Goal: Information Seeking & Learning: Learn about a topic

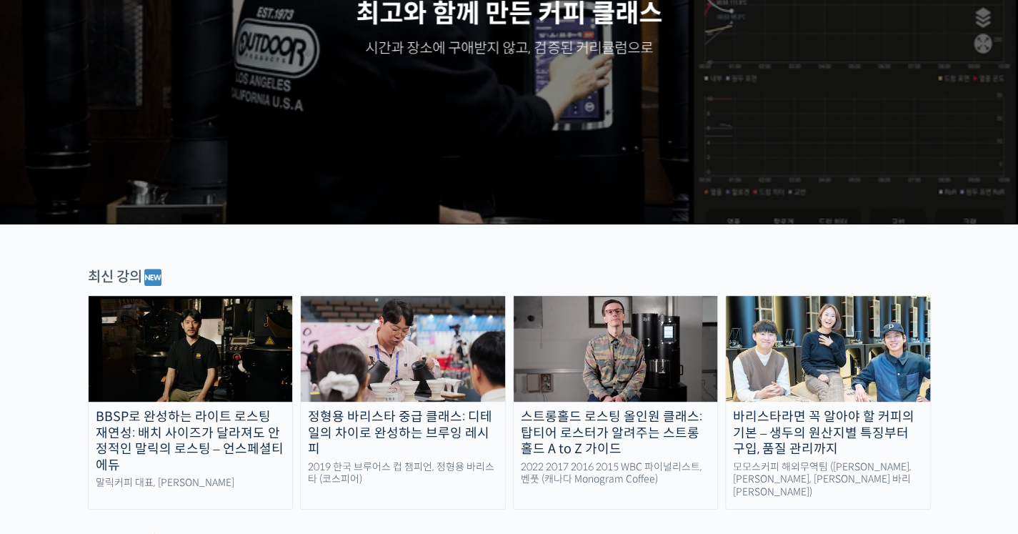
scroll to position [262, 0]
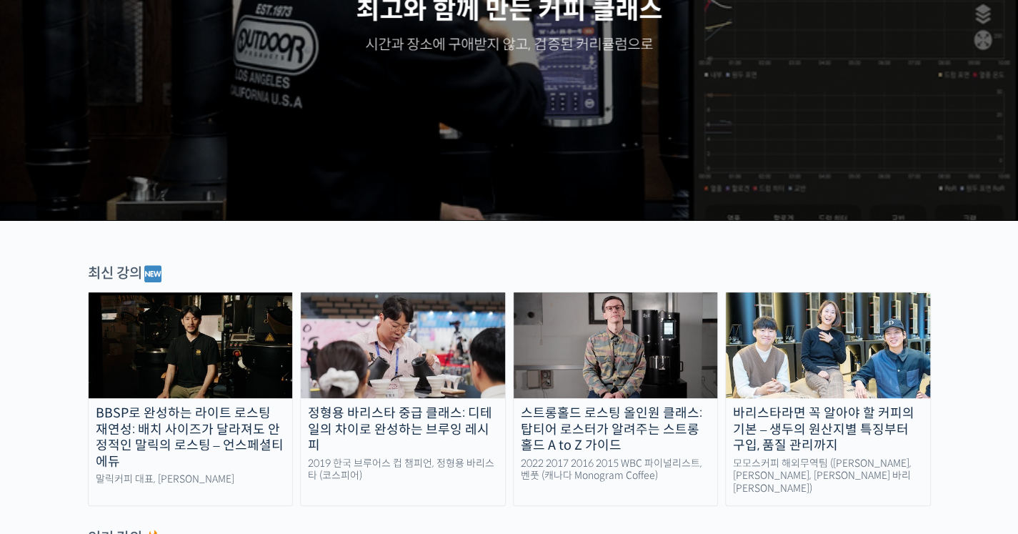
click at [616, 362] on img at bounding box center [616, 345] width 204 height 106
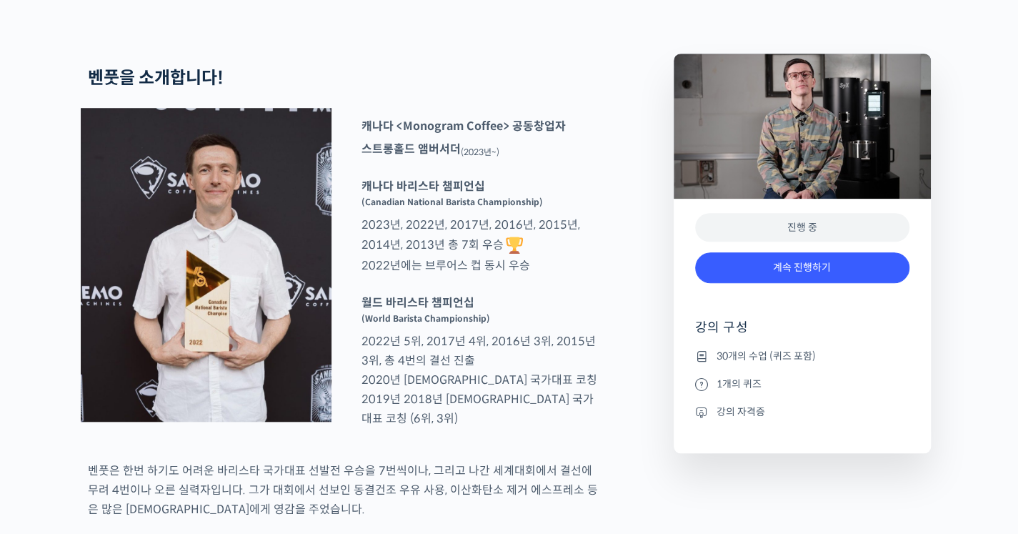
scroll to position [563, 0]
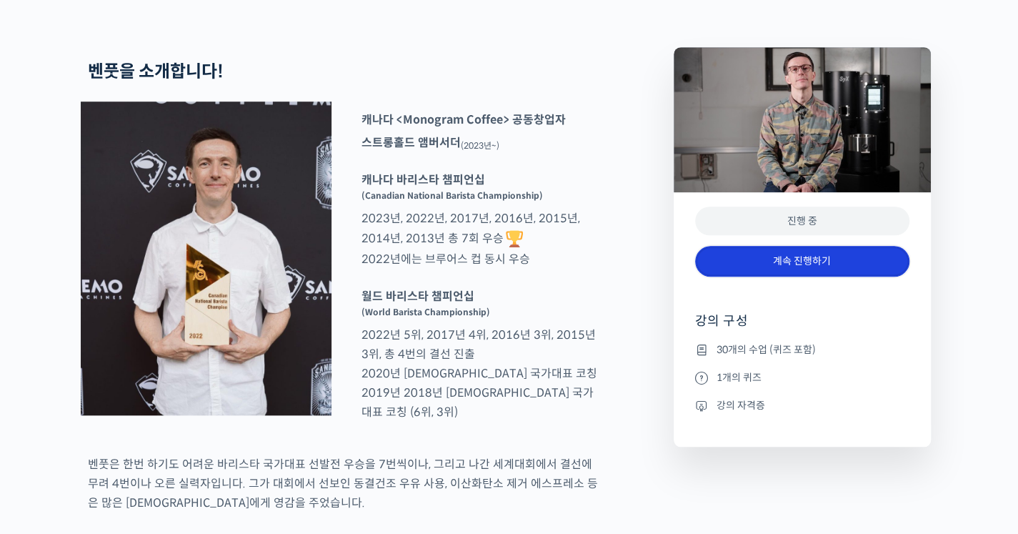
click at [756, 276] on link "계속 진행하기" at bounding box center [802, 261] width 214 height 31
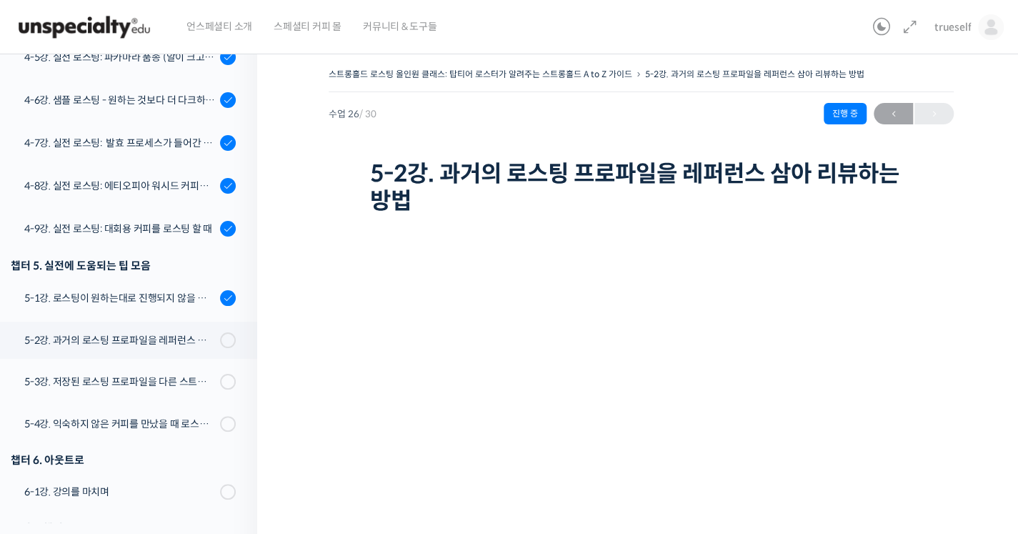
scroll to position [1140, 0]
click at [139, 105] on div "4-6강. 샘플 로스팅 - 원하는 것보다 더 다크하게 로스팅 하는 이유" at bounding box center [119, 101] width 191 height 16
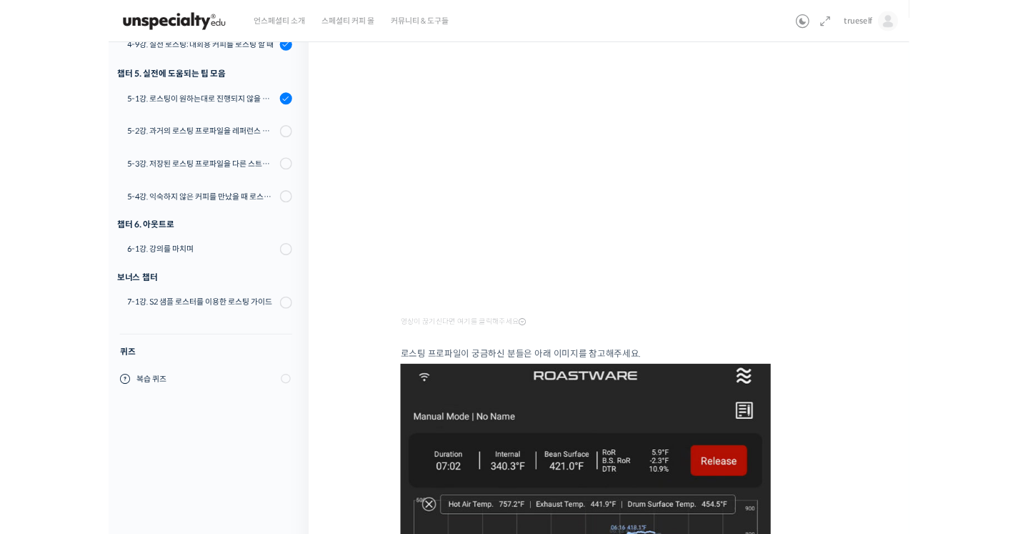
scroll to position [1153, 0]
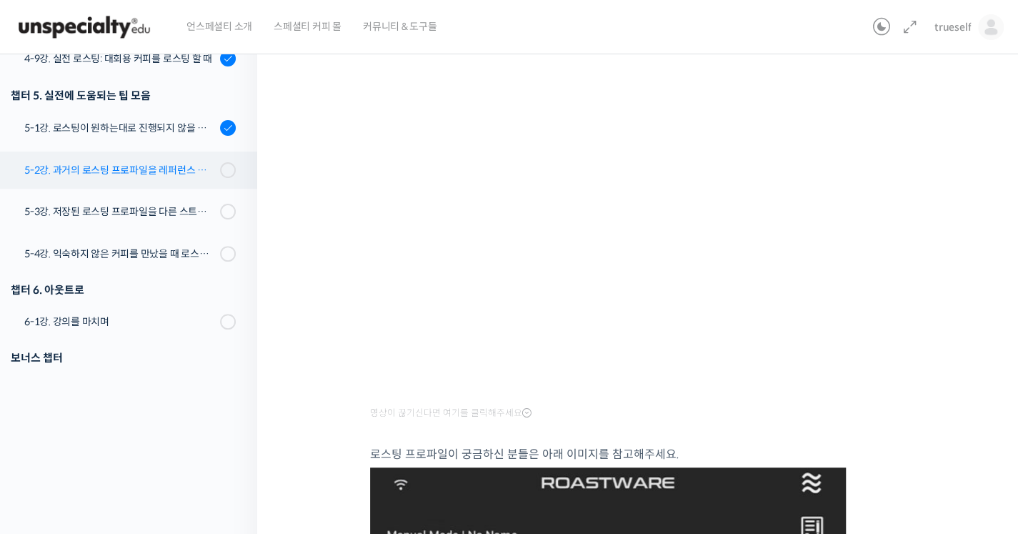
click at [117, 174] on div "5-2강. 과거의 로스팅 프로파일을 레퍼런스 삼아 리뷰하는 방법" at bounding box center [119, 170] width 191 height 16
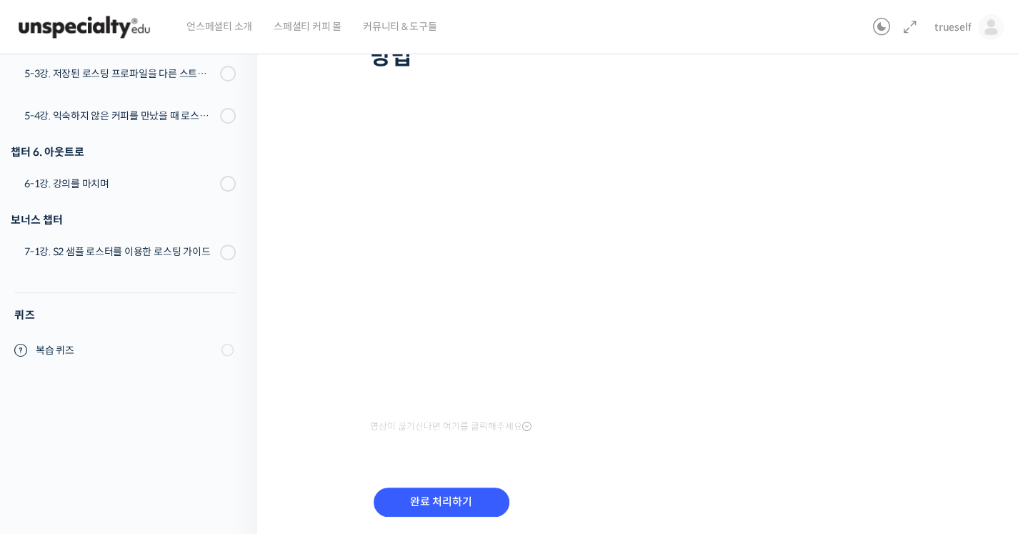
scroll to position [1153, 0]
